Goal: Download file/media

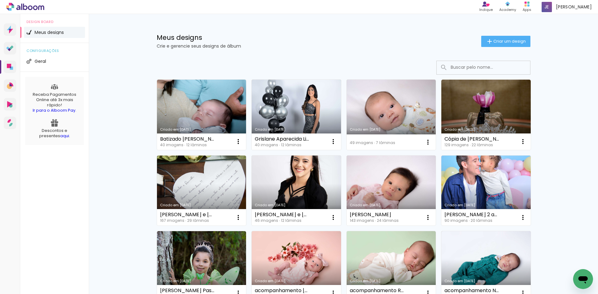
click at [305, 180] on link "Criado em [DATE]" at bounding box center [296, 191] width 89 height 70
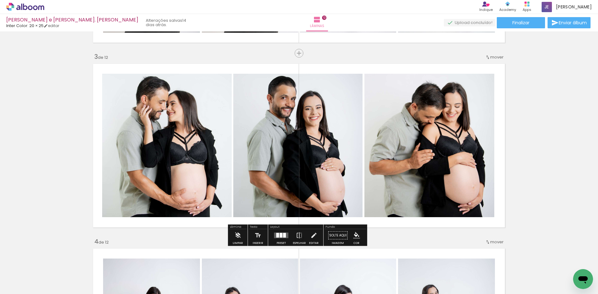
scroll to position [374, 0]
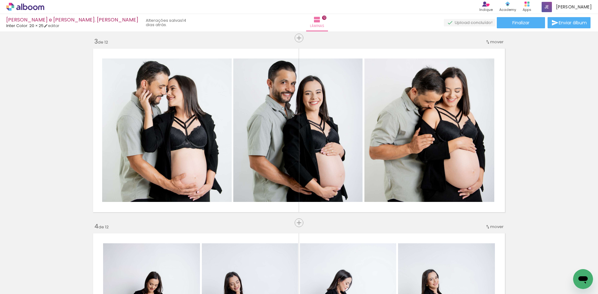
click at [0, 0] on span "Adicionar Fotos" at bounding box center [0, 0] width 0 height 0
click at [0, 0] on input "file" at bounding box center [0, 0] width 0 height 0
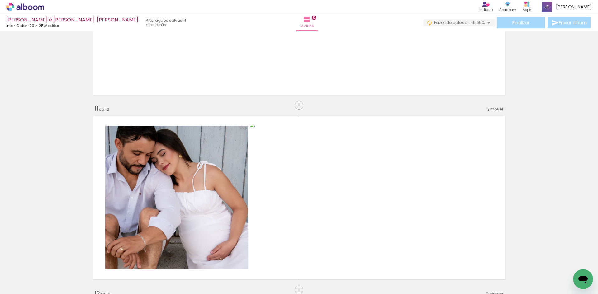
scroll to position [1774, 0]
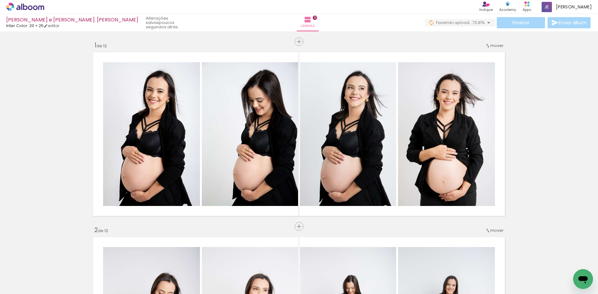
scroll to position [1774, 0]
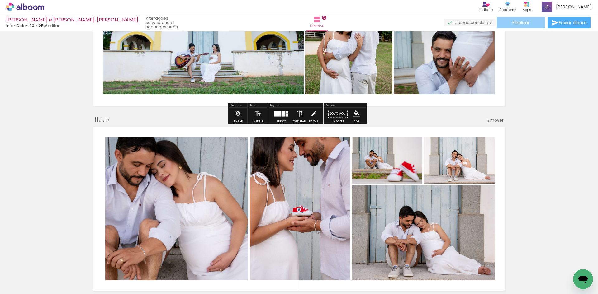
click at [509, 27] on paper-button "Finalizar" at bounding box center [520, 22] width 48 height 11
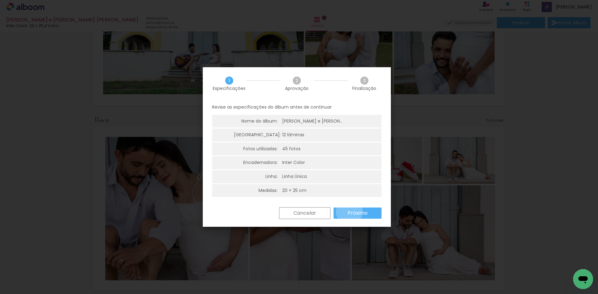
click at [0, 0] on slot "Próximo" at bounding box center [0, 0] width 0 height 0
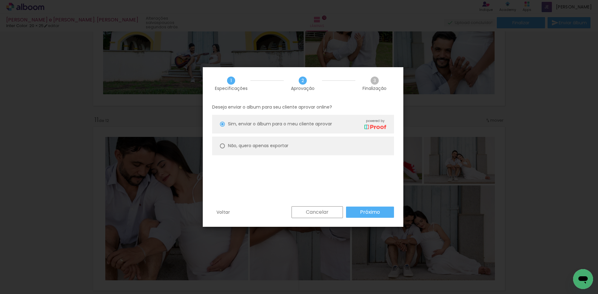
click at [261, 142] on paper-radio-button "Não, quero apenas exportar" at bounding box center [303, 146] width 182 height 19
type paper-radio-button "on"
click at [0, 0] on slot "Próximo" at bounding box center [0, 0] width 0 height 0
type input "Alta, 300 DPI"
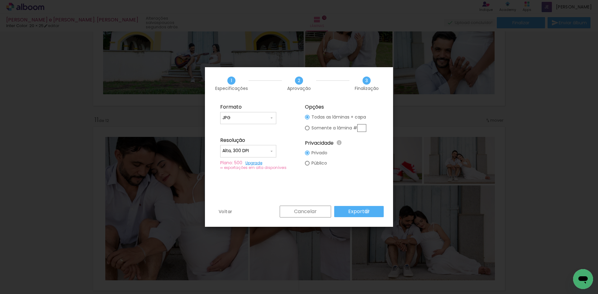
click at [0, 0] on slot "Exportar" at bounding box center [0, 0] width 0 height 0
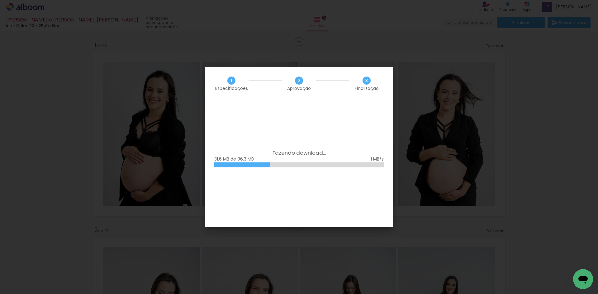
scroll to position [1774, 0]
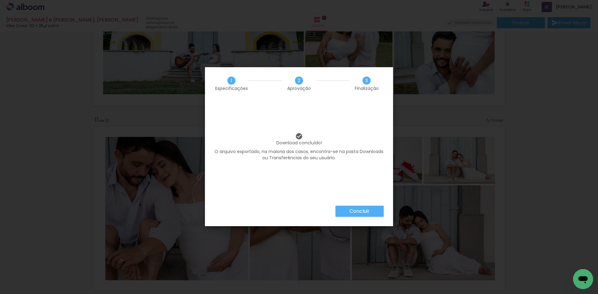
click at [373, 207] on paper-button "Concluir" at bounding box center [359, 211] width 48 height 11
